Goal: Use online tool/utility: Use online tool/utility

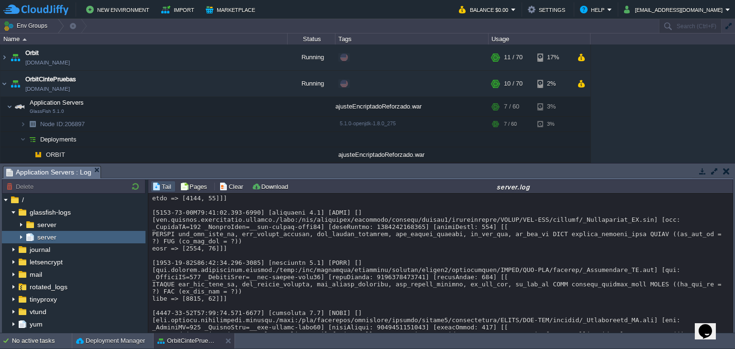
scroll to position [5359, 0]
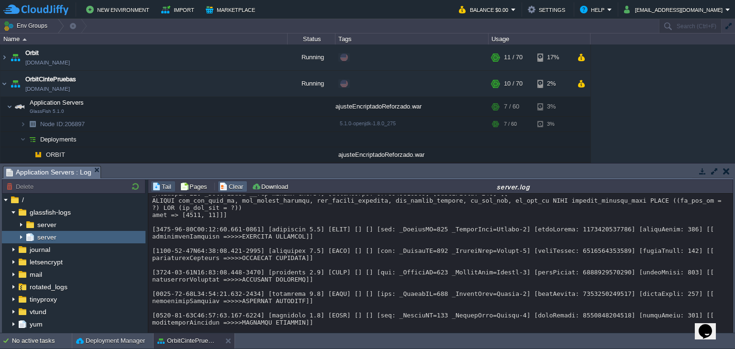
click at [227, 184] on button "Clear" at bounding box center [232, 186] width 27 height 9
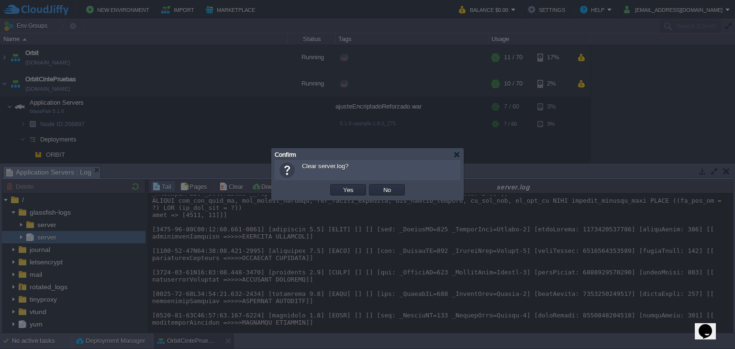
click at [345, 186] on button "Yes" at bounding box center [348, 190] width 16 height 9
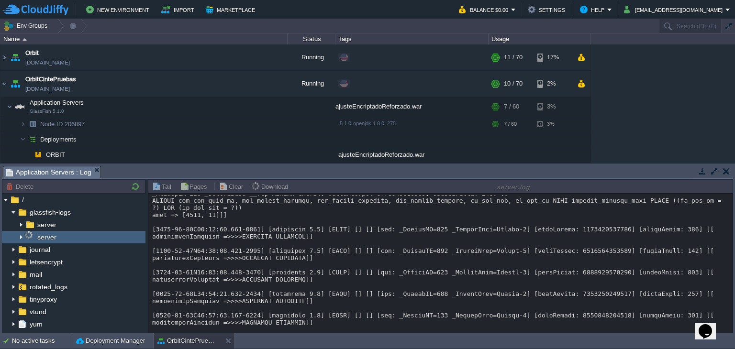
scroll to position [0, 0]
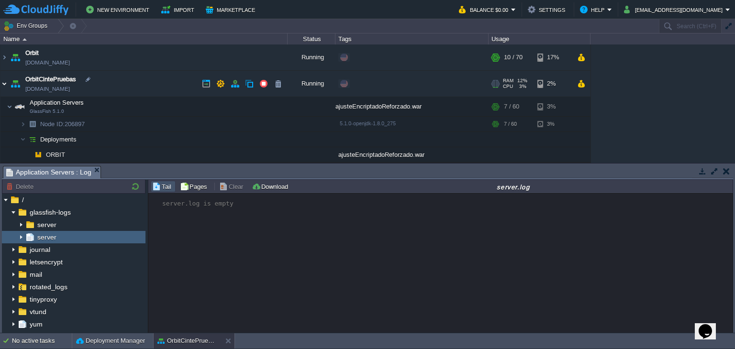
click at [6, 82] on img at bounding box center [4, 84] width 8 height 26
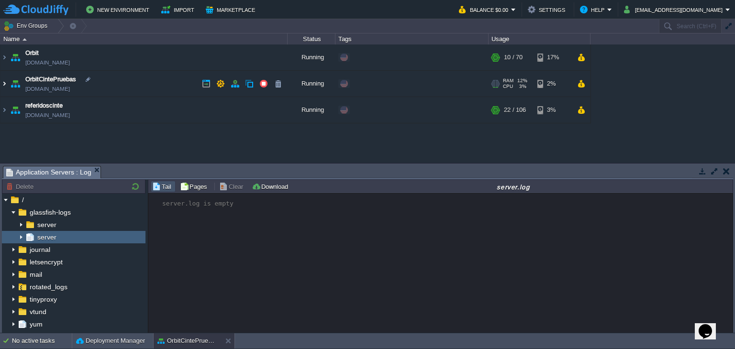
click at [6, 82] on img at bounding box center [4, 84] width 8 height 26
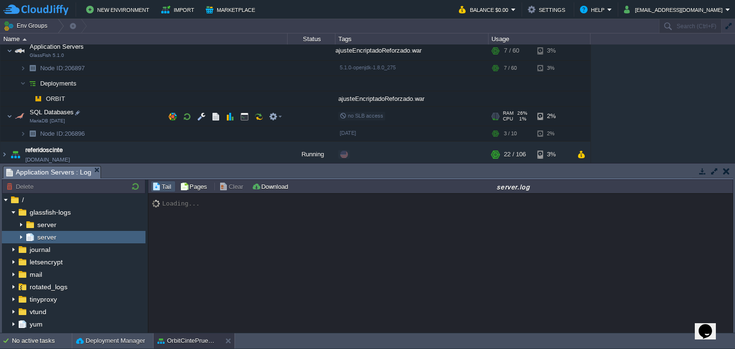
scroll to position [60, 0]
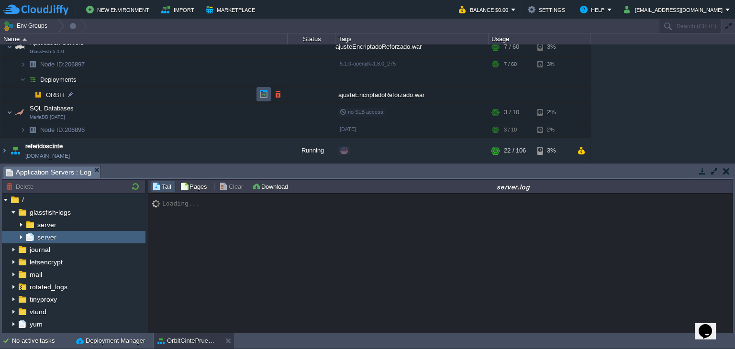
click at [262, 92] on button "button" at bounding box center [263, 94] width 9 height 9
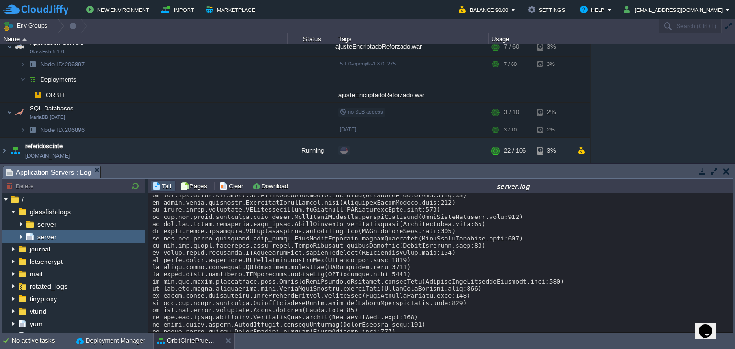
scroll to position [551, 0]
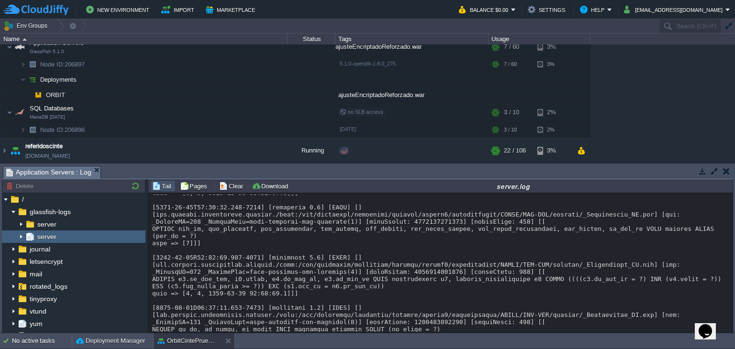
drag, startPoint x: 432, startPoint y: 270, endPoint x: 508, endPoint y: 270, distance: 75.1
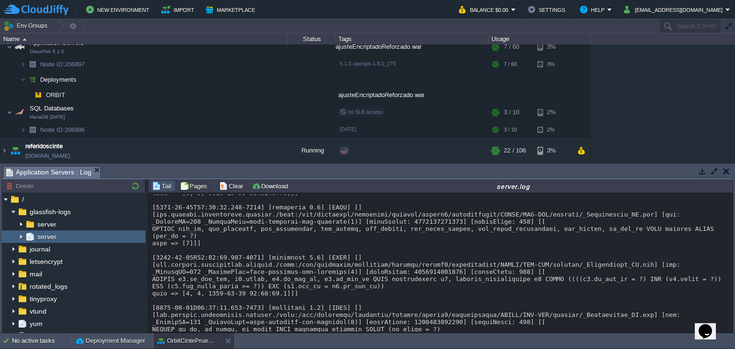
copy div "estadoCruceInterno"
